Goal: Information Seeking & Learning: Learn about a topic

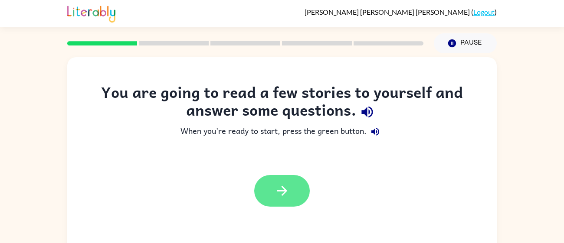
click at [301, 199] on button "button" at bounding box center [281, 191] width 55 height 32
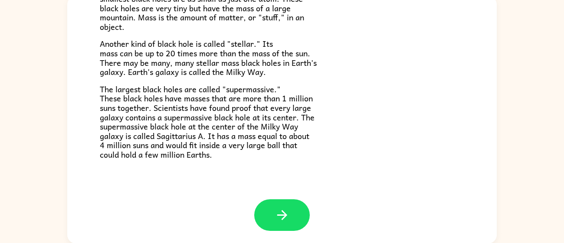
scroll to position [62, 0]
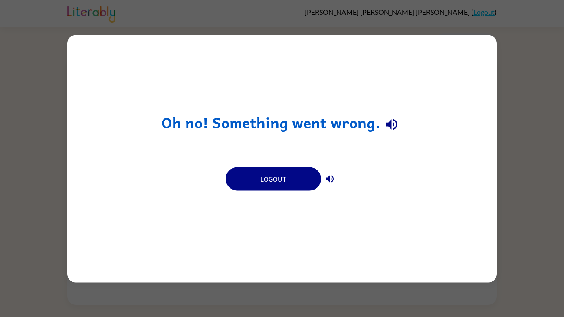
click at [29, 112] on div "Oh no! Something went wrong. Logout" at bounding box center [282, 158] width 564 height 317
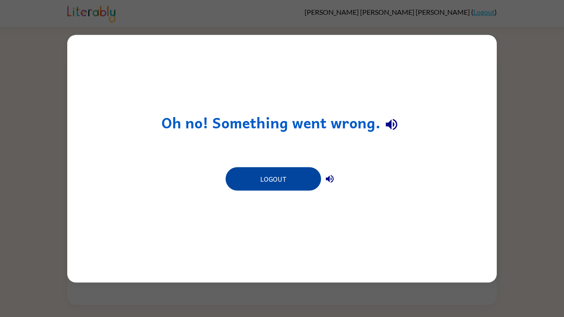
click at [285, 173] on button "Logout" at bounding box center [272, 178] width 95 height 23
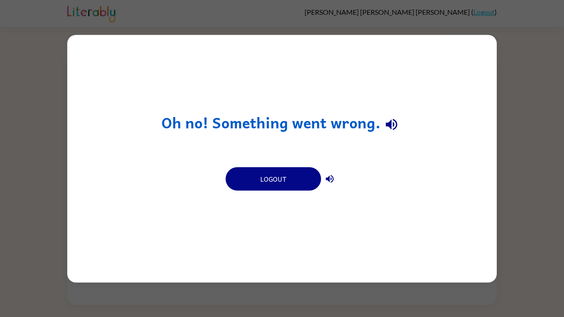
click at [280, 197] on div "Oh no! Something went wrong. Logout" at bounding box center [281, 159] width 429 height 248
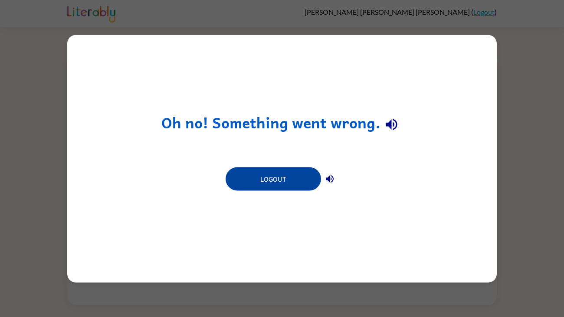
click at [292, 176] on button "Logout" at bounding box center [272, 178] width 95 height 23
click at [286, 186] on button "Logout" at bounding box center [272, 178] width 95 height 23
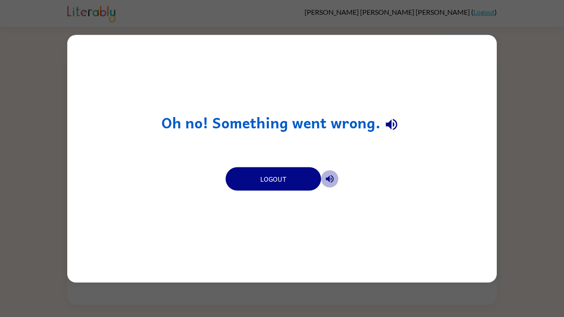
click at [332, 180] on icon "button" at bounding box center [330, 179] width 8 height 8
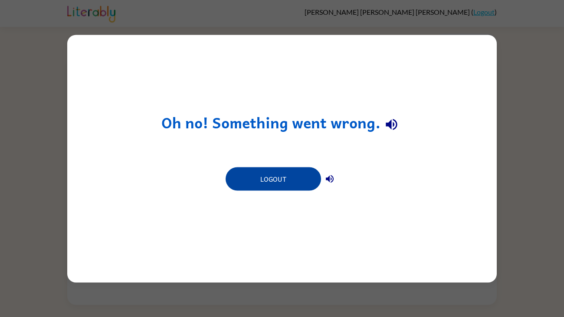
click at [296, 185] on button "Logout" at bounding box center [272, 178] width 95 height 23
click at [296, 184] on button "Logout" at bounding box center [272, 178] width 95 height 23
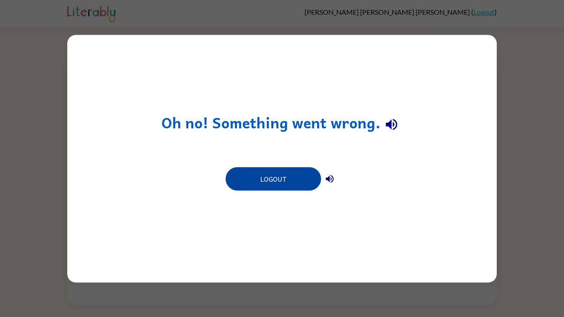
click at [296, 184] on button "Logout" at bounding box center [272, 178] width 95 height 23
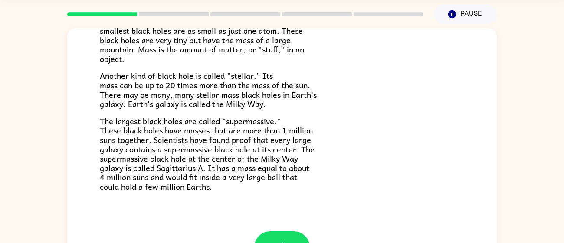
scroll to position [62, 0]
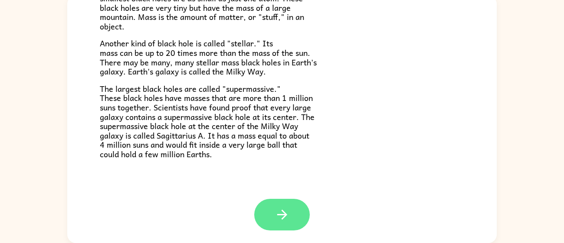
click at [275, 208] on icon "button" at bounding box center [281, 214] width 15 height 15
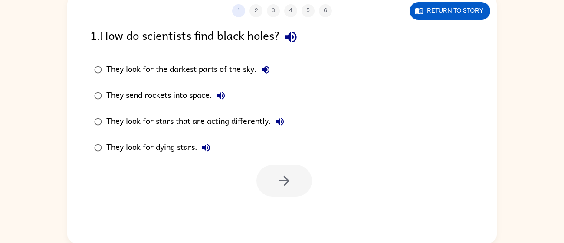
scroll to position [0, 0]
click at [548, 59] on div "1 2 3 4 5 6 Return to story 1 . How do scientists find black holes? They look f…" at bounding box center [282, 117] width 564 height 251
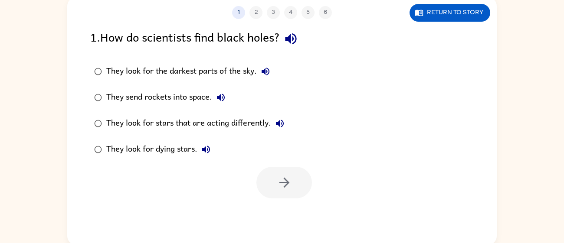
scroll to position [62, 0]
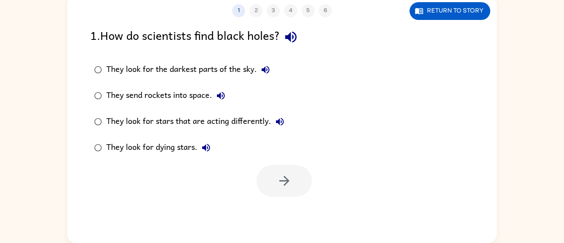
click at [124, 141] on div "They look for dying stars." at bounding box center [160, 147] width 108 height 17
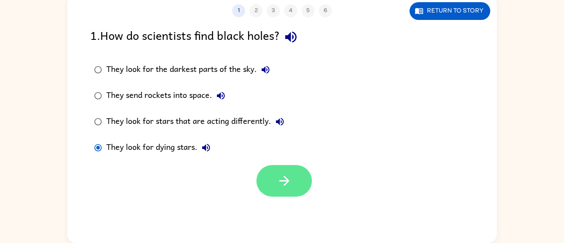
click at [290, 169] on button "button" at bounding box center [283, 181] width 55 height 32
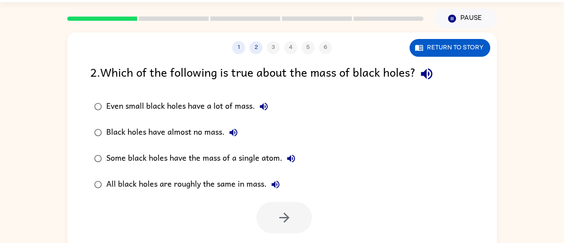
scroll to position [29, 0]
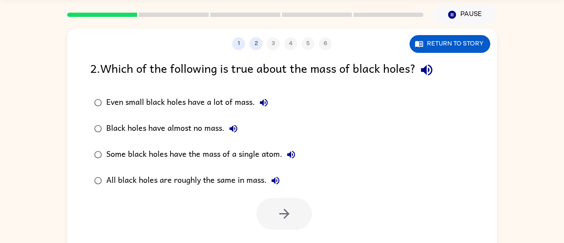
click at [258, 159] on div "Some black holes have the mass of a single atom." at bounding box center [202, 154] width 193 height 17
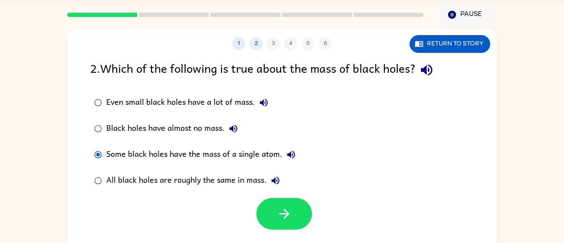
click at [233, 177] on div "All black holes are roughly the same in mass." at bounding box center [195, 180] width 178 height 17
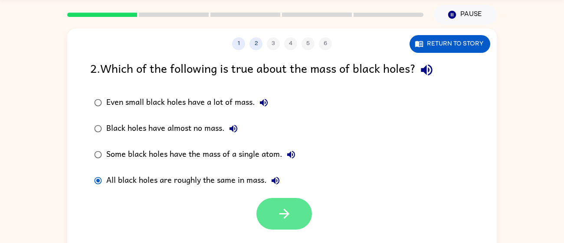
click at [290, 212] on icon "button" at bounding box center [284, 213] width 15 height 15
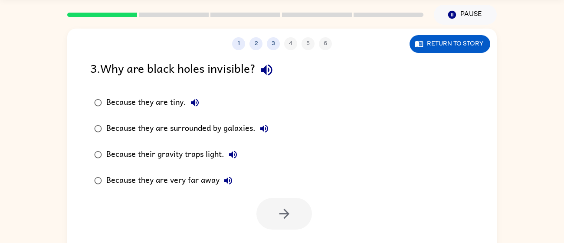
click at [207, 154] on div "Because their gravity traps light." at bounding box center [173, 154] width 135 height 17
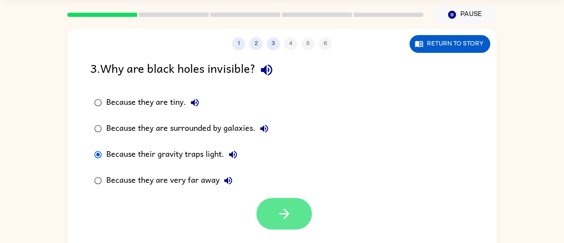
click at [271, 212] on button "button" at bounding box center [283, 214] width 55 height 32
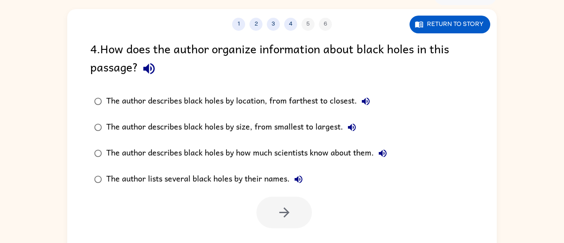
scroll to position [62, 0]
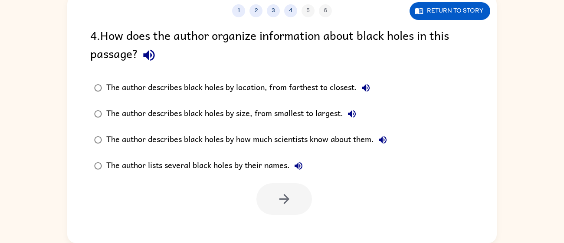
click at [251, 113] on div "The author describes black holes by size, from smallest to largest." at bounding box center [233, 113] width 254 height 17
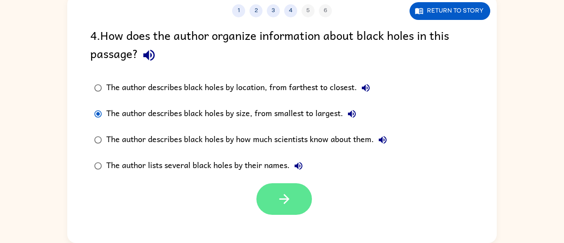
click at [275, 187] on button "button" at bounding box center [283, 199] width 55 height 32
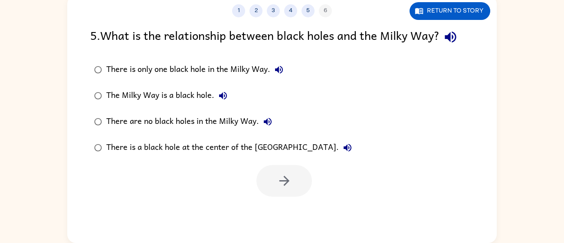
click at [196, 160] on label "There is a black hole at the center of the Milky Way." at bounding box center [222, 148] width 275 height 26
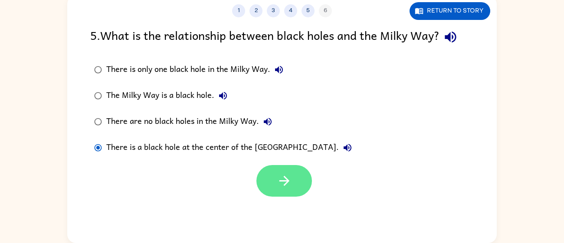
click at [299, 171] on button "button" at bounding box center [283, 181] width 55 height 32
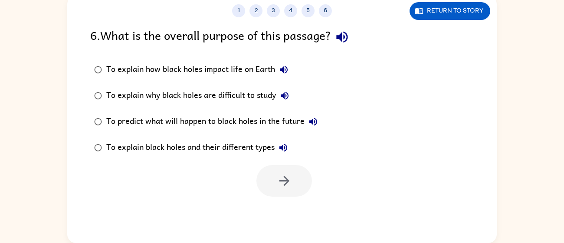
click at [134, 65] on div "To explain how black holes impact life on Earth" at bounding box center [199, 69] width 186 height 17
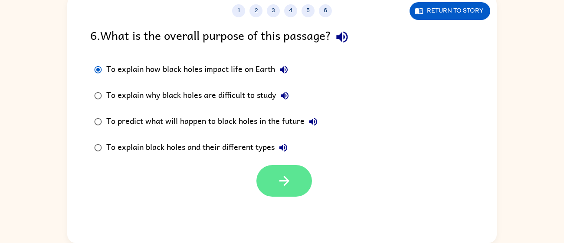
click at [271, 174] on button "button" at bounding box center [283, 181] width 55 height 32
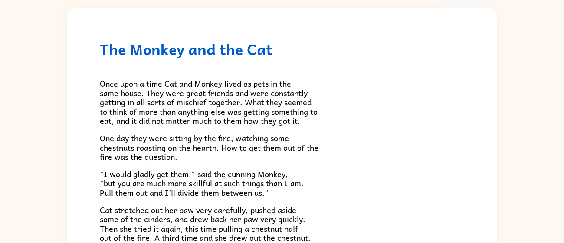
scroll to position [0, 0]
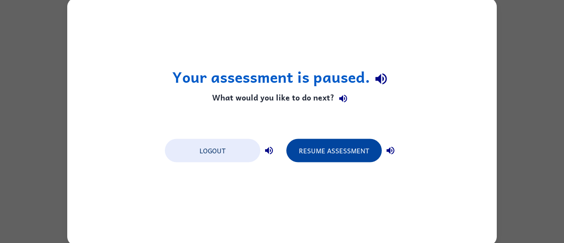
click at [360, 144] on button "Resume Assessment" at bounding box center [333, 150] width 95 height 23
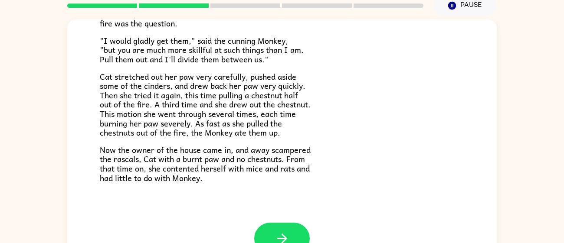
scroll to position [62, 0]
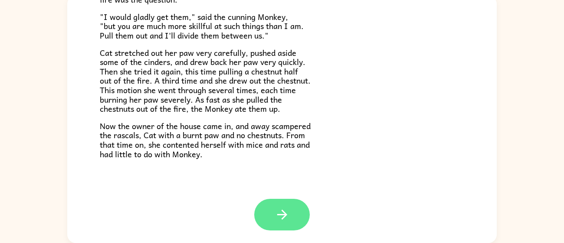
click at [284, 216] on icon "button" at bounding box center [282, 215] width 10 height 10
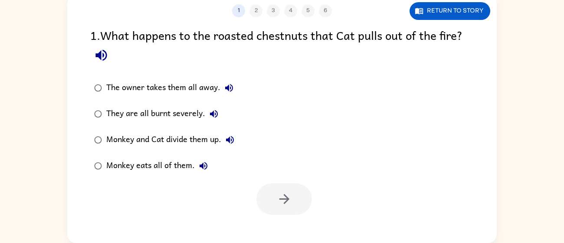
click at [128, 165] on div "Monkey eats all of them." at bounding box center [159, 165] width 106 height 17
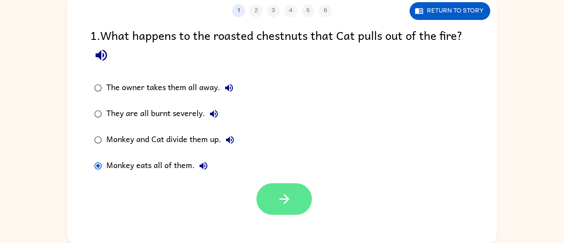
click at [290, 207] on button "button" at bounding box center [283, 199] width 55 height 32
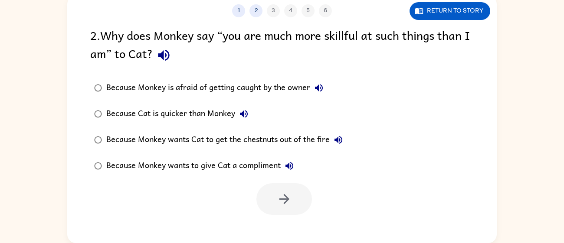
scroll to position [61, 0]
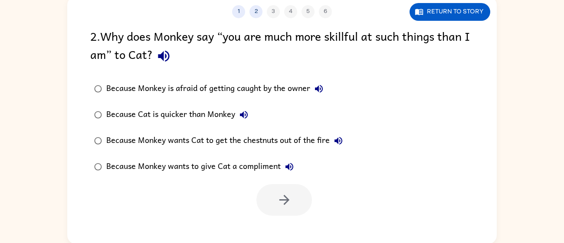
click at [181, 168] on div "Because Monkey wants to give Cat a compliment" at bounding box center [202, 166] width 192 height 17
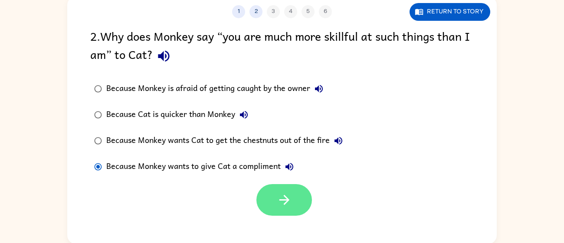
click at [280, 203] on icon "button" at bounding box center [284, 199] width 15 height 15
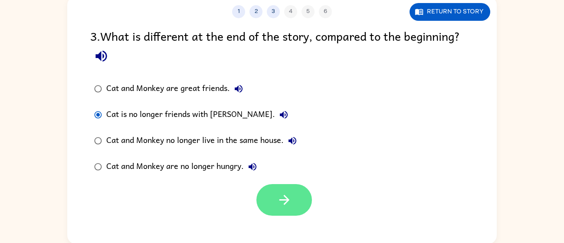
click at [265, 188] on button "button" at bounding box center [283, 200] width 55 height 32
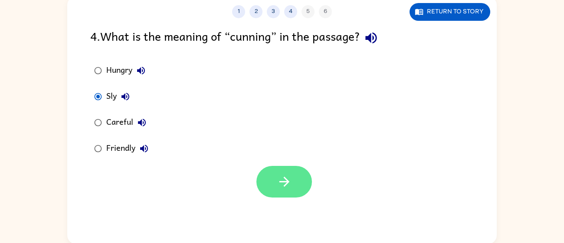
click at [291, 173] on button "button" at bounding box center [283, 182] width 55 height 32
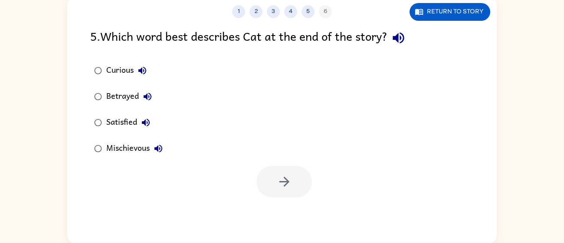
click at [127, 144] on div "Mischievous" at bounding box center [136, 148] width 61 height 17
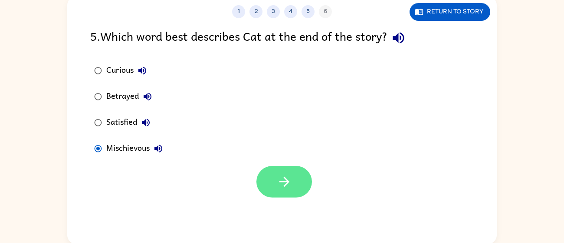
click at [275, 173] on button "button" at bounding box center [283, 182] width 55 height 32
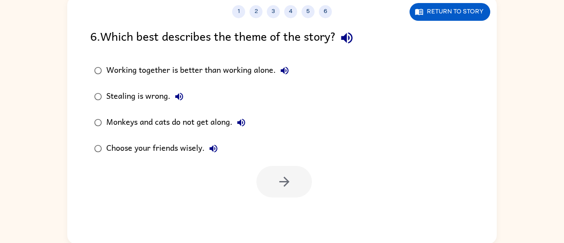
click at [137, 139] on label "Choose your friends wisely." at bounding box center [191, 149] width 212 height 26
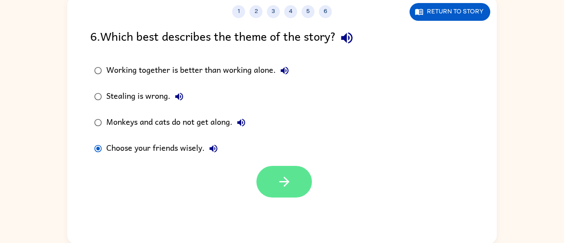
click at [284, 186] on icon "button" at bounding box center [284, 182] width 10 height 10
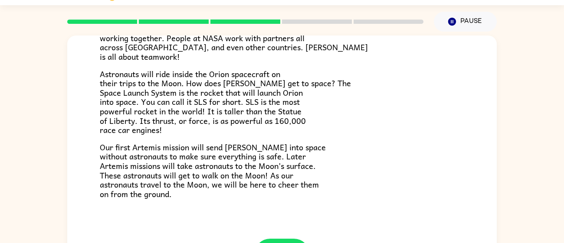
scroll to position [62, 0]
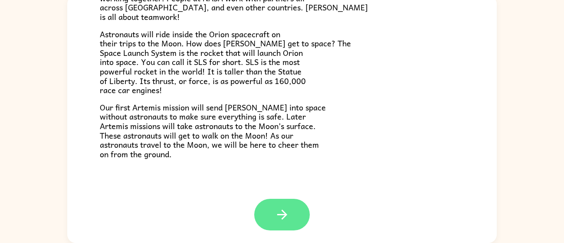
click at [288, 221] on icon "button" at bounding box center [281, 214] width 15 height 15
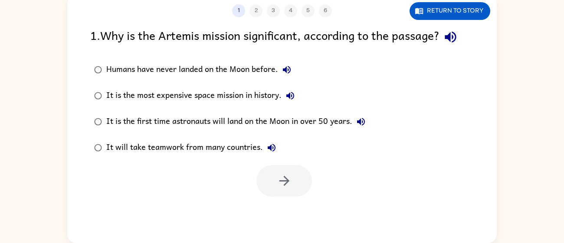
scroll to position [0, 0]
click at [121, 116] on div "It is the first time astronauts will land on the Moon in over 50 years." at bounding box center [237, 121] width 263 height 17
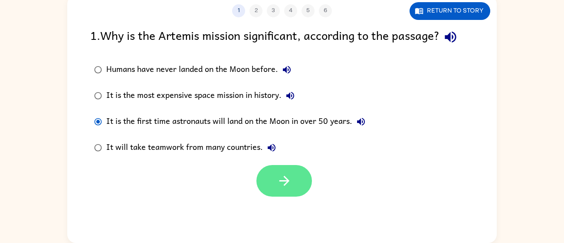
click at [280, 184] on icon "button" at bounding box center [284, 180] width 15 height 15
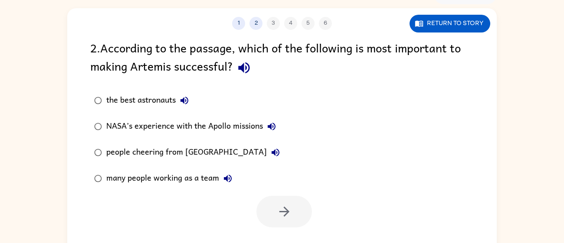
scroll to position [62, 0]
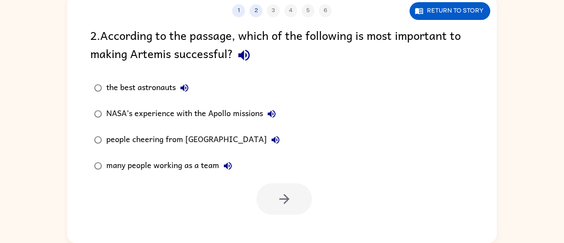
click at [133, 145] on div "people cheering from Earth" at bounding box center [195, 139] width 178 height 17
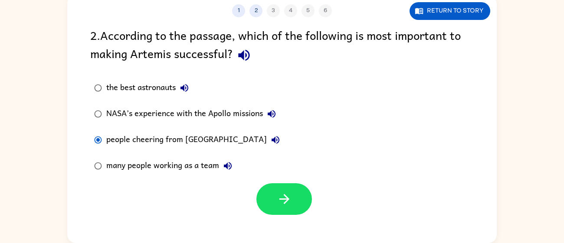
click at [179, 163] on div "many people working as a team" at bounding box center [171, 165] width 130 height 17
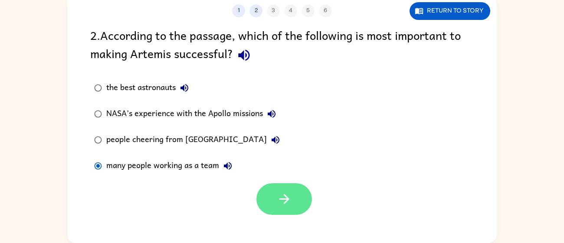
click at [274, 199] on button "button" at bounding box center [283, 199] width 55 height 32
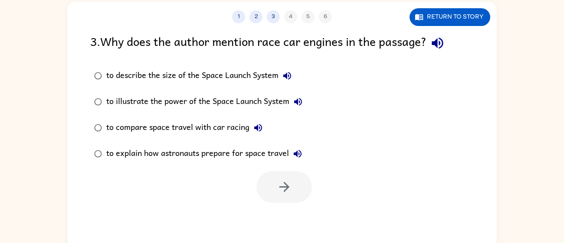
scroll to position [56, 0]
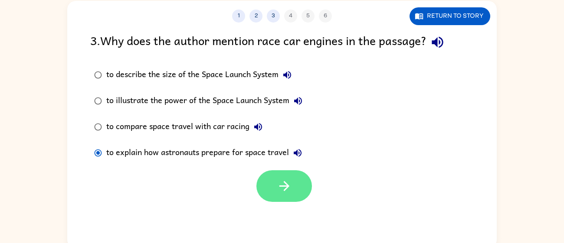
click at [291, 193] on icon "button" at bounding box center [284, 186] width 15 height 15
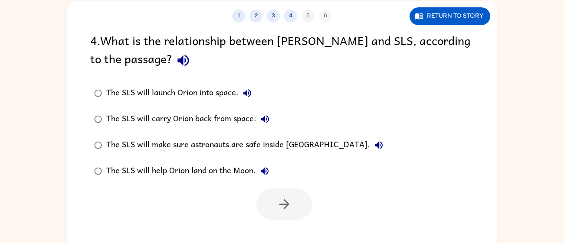
scroll to position [62, 0]
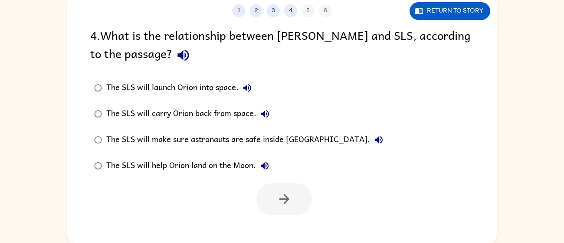
click at [130, 159] on div "The SLS will help Orion land on the Moon." at bounding box center [189, 165] width 167 height 17
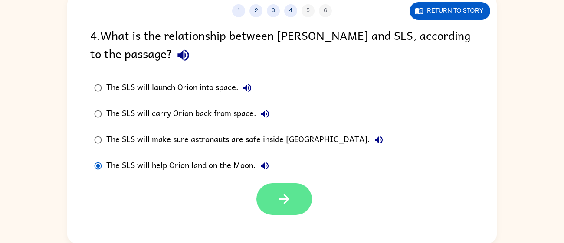
click at [289, 191] on button "button" at bounding box center [283, 199] width 55 height 32
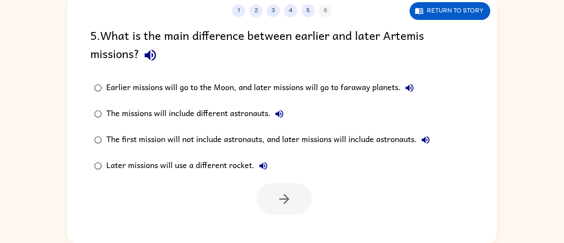
click at [208, 137] on div "The first mission will not include astronauts, and later missions will include …" at bounding box center [270, 139] width 328 height 17
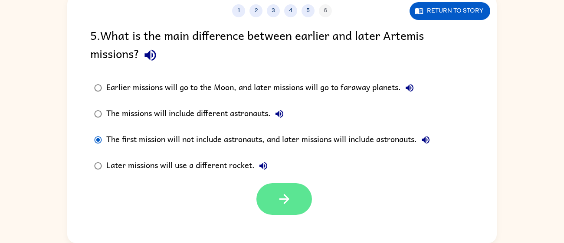
click at [287, 207] on button "button" at bounding box center [283, 199] width 55 height 32
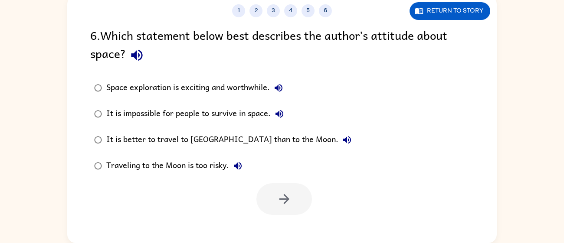
click at [118, 87] on div "Space exploration is exciting and worthwhile." at bounding box center [196, 87] width 181 height 17
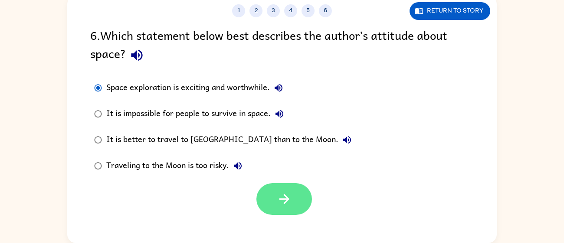
click at [278, 201] on icon "button" at bounding box center [284, 199] width 15 height 15
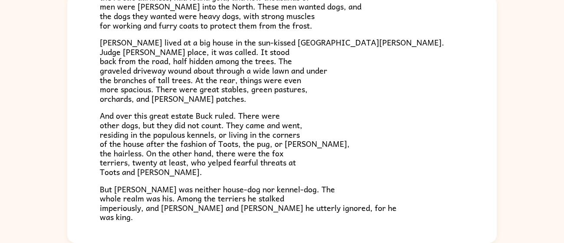
scroll to position [104, 0]
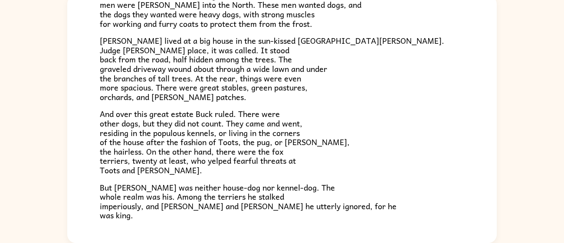
click at [250, 93] on span "Buck lived at a big house in the sun-kissed Santa Clara Valley. Judge Miller's …" at bounding box center [272, 68] width 344 height 69
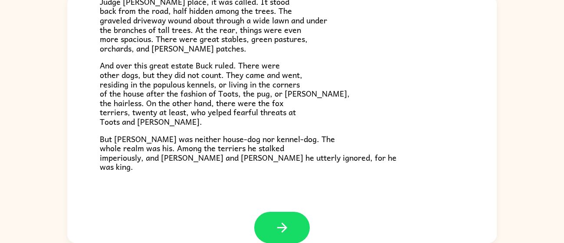
scroll to position [166, 0]
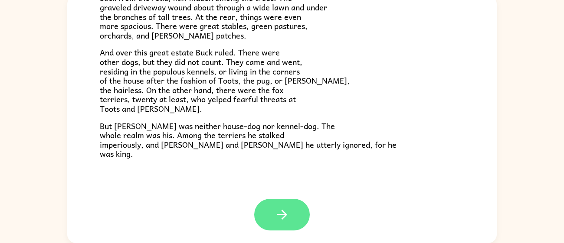
click at [269, 221] on button "button" at bounding box center [281, 215] width 55 height 32
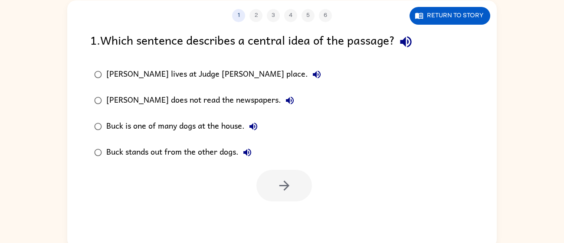
scroll to position [59, 0]
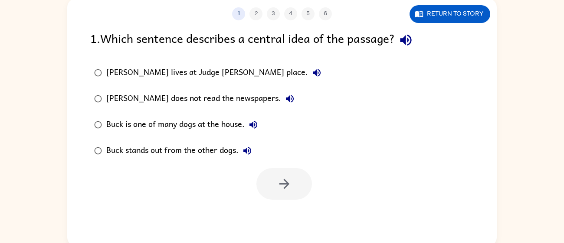
click at [123, 97] on div "Buck does not read the newspapers." at bounding box center [202, 98] width 192 height 17
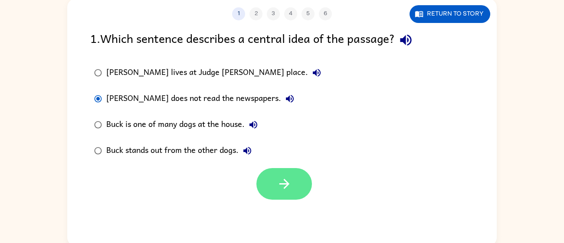
click at [281, 186] on icon "button" at bounding box center [284, 183] width 15 height 15
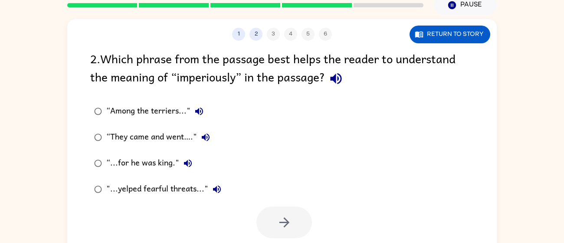
scroll to position [45, 0]
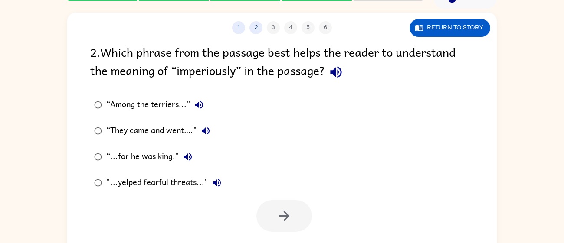
click at [141, 111] on div "“Among the terriers..."" at bounding box center [156, 104] width 101 height 17
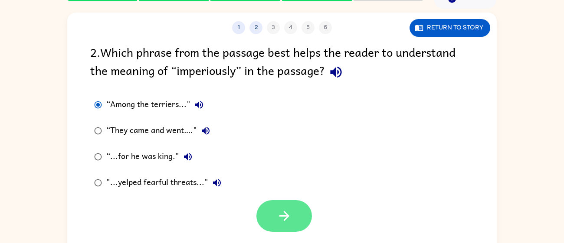
click at [273, 223] on button "button" at bounding box center [283, 216] width 55 height 32
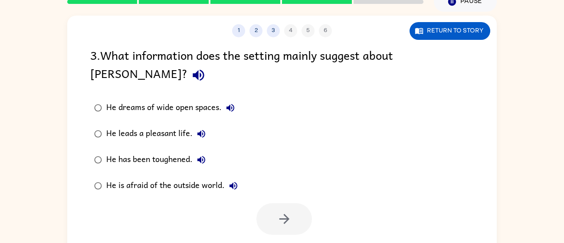
scroll to position [42, 0]
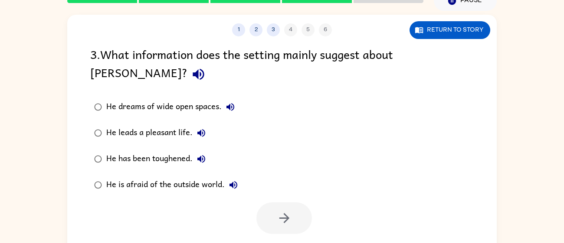
click at [121, 176] on div "He is afraid of the outside world." at bounding box center [174, 184] width 136 height 17
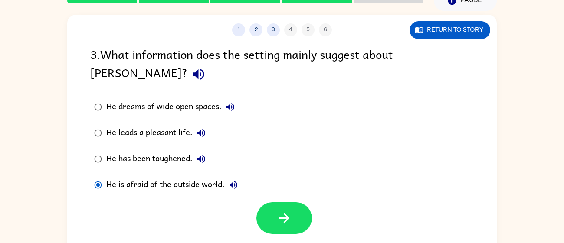
click at [144, 150] on div "He has been toughened." at bounding box center [158, 158] width 104 height 17
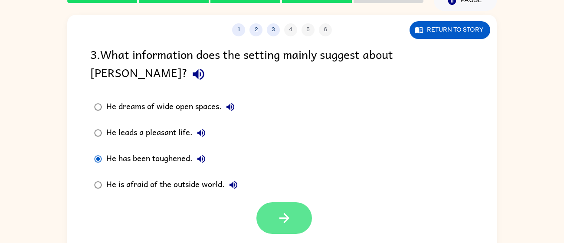
click at [277, 211] on icon "button" at bounding box center [284, 218] width 15 height 15
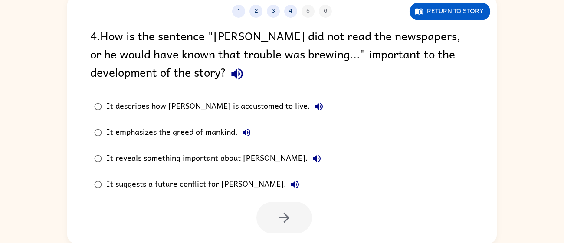
scroll to position [62, 0]
click at [121, 160] on div "It reveals something important about Buck." at bounding box center [215, 158] width 219 height 17
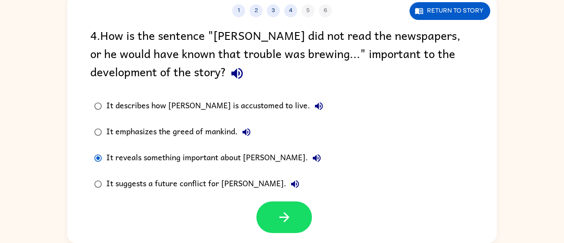
click at [191, 189] on div "It suggests a future conflict for Buck." at bounding box center [204, 184] width 197 height 17
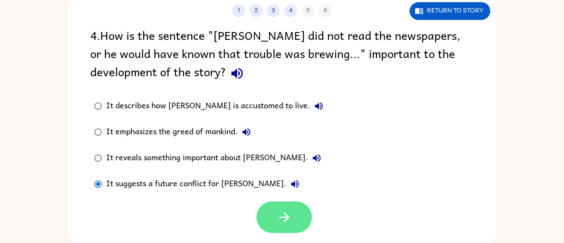
click at [281, 221] on icon "button" at bounding box center [284, 217] width 15 height 15
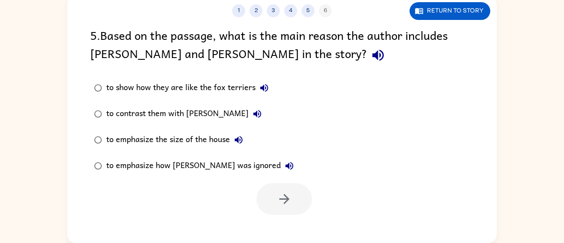
click at [159, 166] on div "to emphasize how Buck was ignored" at bounding box center [202, 165] width 192 height 17
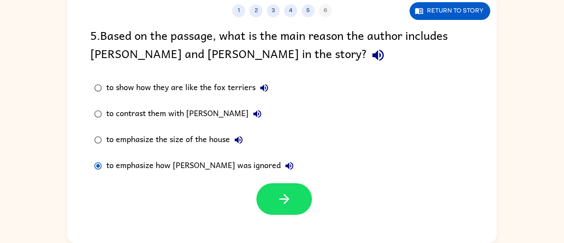
click at [123, 115] on div "to contrast them with Buck" at bounding box center [186, 113] width 160 height 17
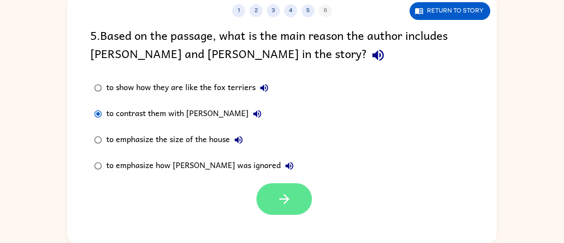
click at [297, 212] on button "button" at bounding box center [283, 199] width 55 height 32
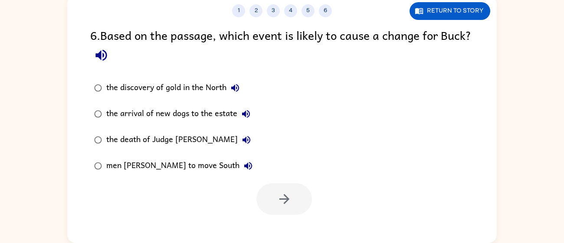
click at [297, 212] on div at bounding box center [283, 199] width 55 height 32
click at [124, 117] on div "the arrival of new dogs to the estate" at bounding box center [180, 113] width 148 height 17
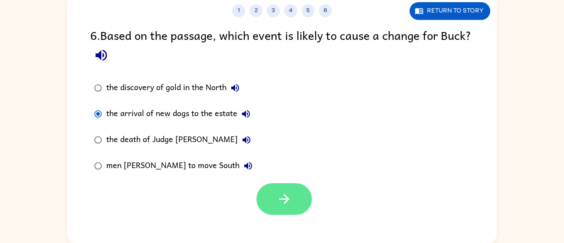
click at [287, 199] on icon "button" at bounding box center [284, 199] width 10 height 10
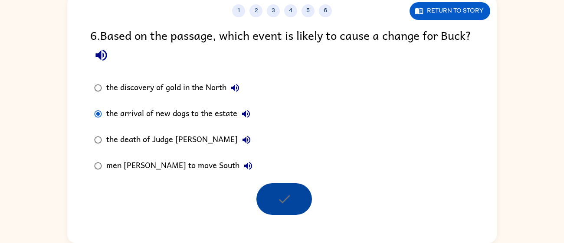
scroll to position [46, 0]
